Goal: Check status: Check status

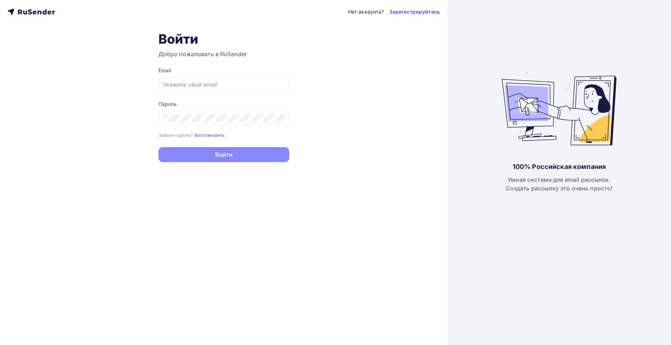
type input "[EMAIL_ADDRESS][DOMAIN_NAME]"
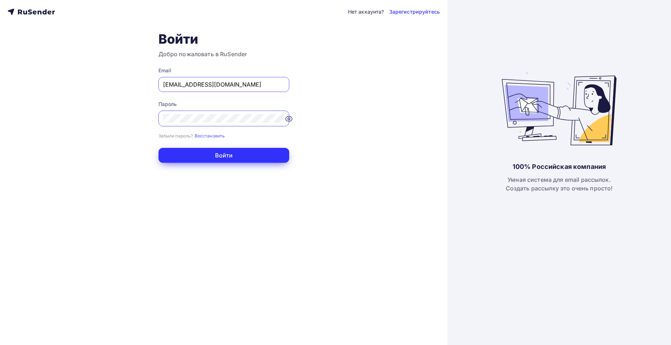
click at [217, 157] on button "Войти" at bounding box center [223, 155] width 131 height 15
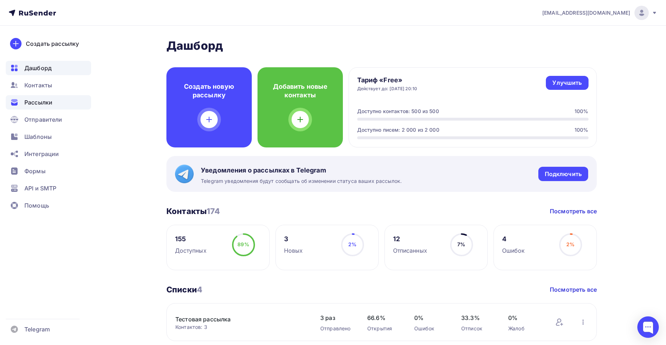
click at [35, 101] on span "Рассылки" at bounding box center [38, 102] width 28 height 9
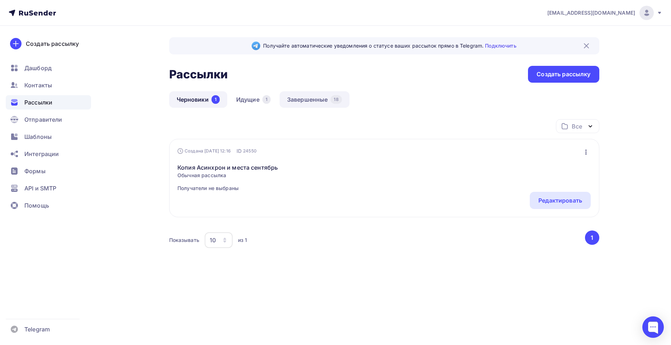
click at [313, 103] on link "Завершенные 18" at bounding box center [315, 99] width 70 height 16
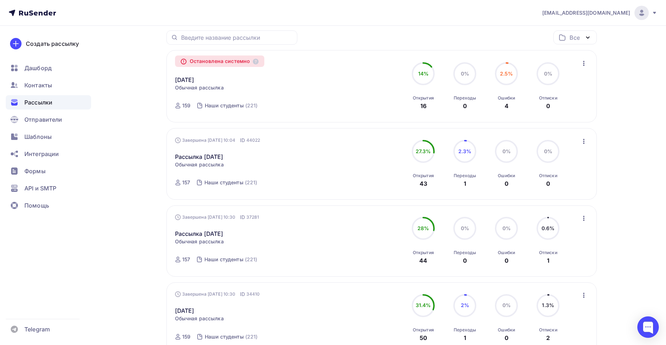
scroll to position [96, 0]
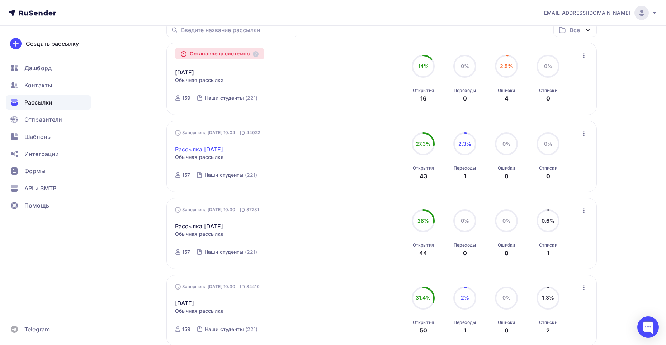
click at [216, 148] on link "Рассылка [DATE]" at bounding box center [199, 149] width 48 height 9
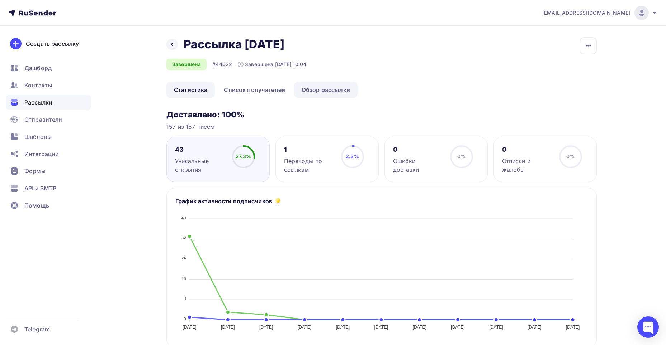
click at [340, 93] on link "Обзор рассылки" at bounding box center [325, 90] width 63 height 16
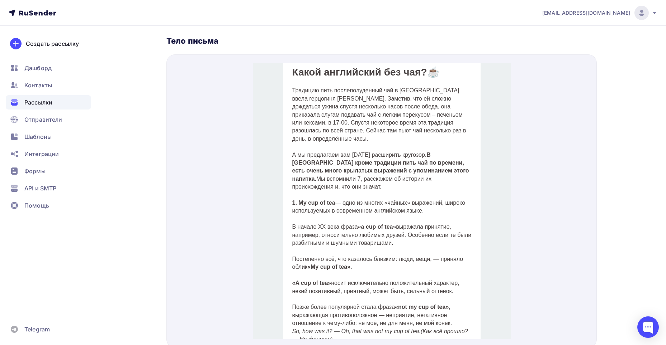
scroll to position [192, 0]
